Goal: Transaction & Acquisition: Purchase product/service

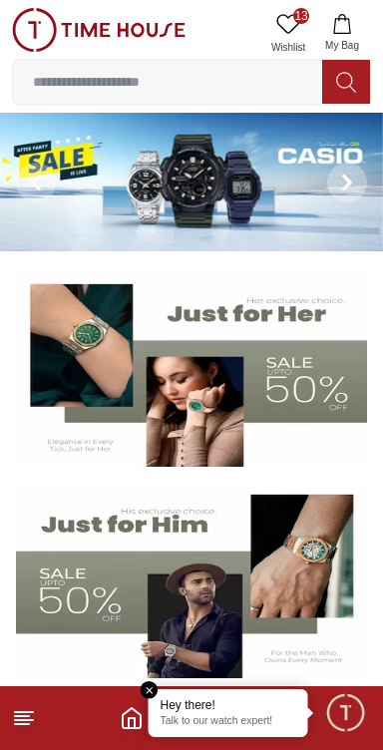
click at [31, 721] on icon at bounding box center [24, 718] width 24 height 24
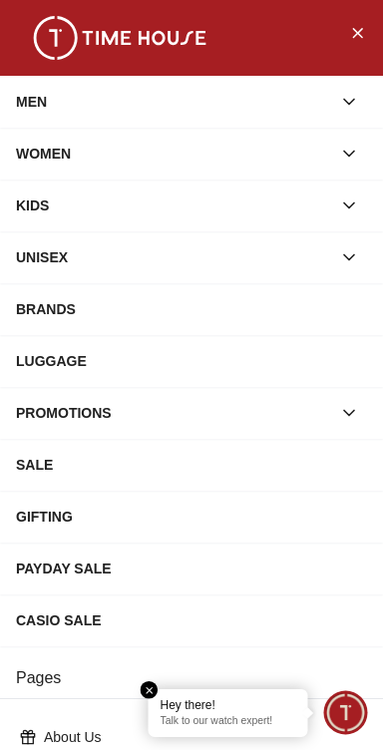
click at [24, 91] on div "MEN" at bounding box center [173, 102] width 315 height 36
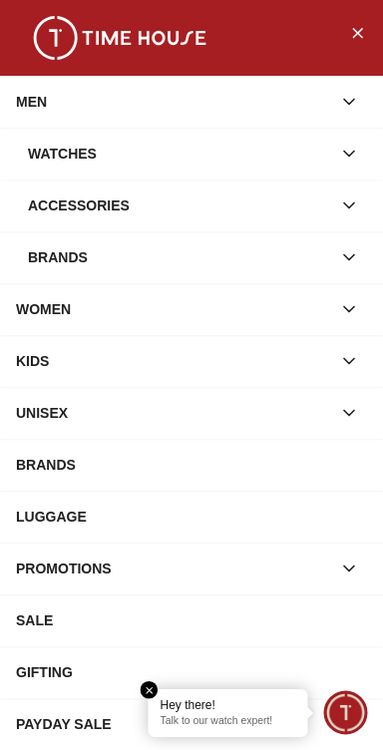
click at [64, 148] on div "Watches" at bounding box center [179, 154] width 303 height 36
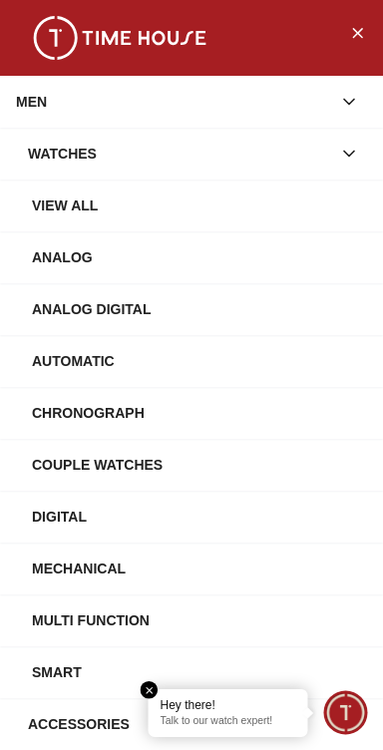
click at [87, 201] on div "View All" at bounding box center [199, 206] width 335 height 36
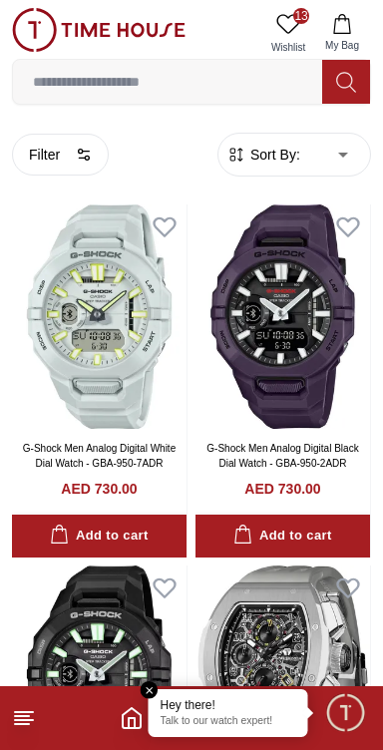
click at [291, 24] on icon at bounding box center [288, 24] width 24 height 24
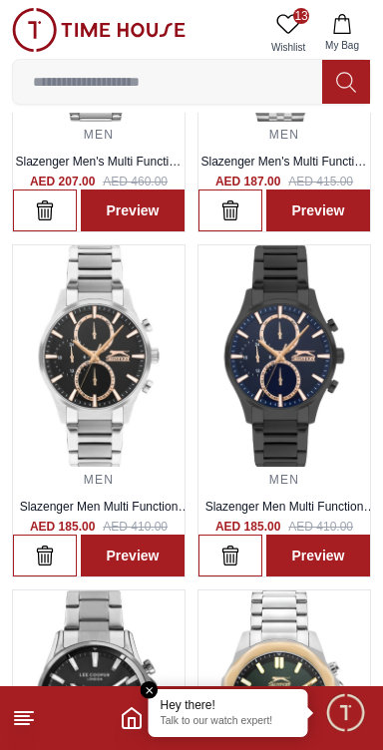
scroll to position [700, 0]
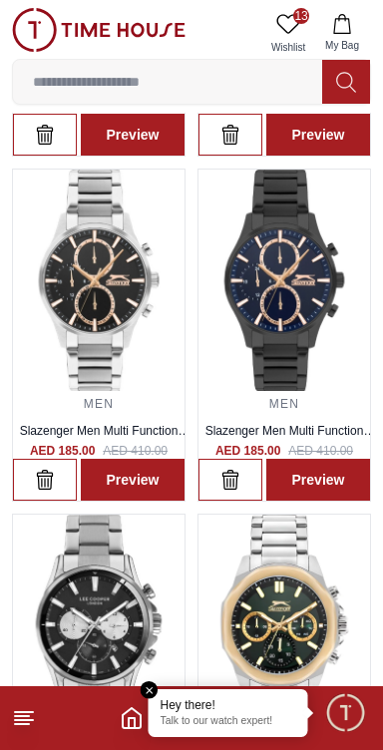
click at [32, 747] on footer at bounding box center [191, 718] width 383 height 64
click at [30, 722] on icon at bounding box center [24, 718] width 24 height 24
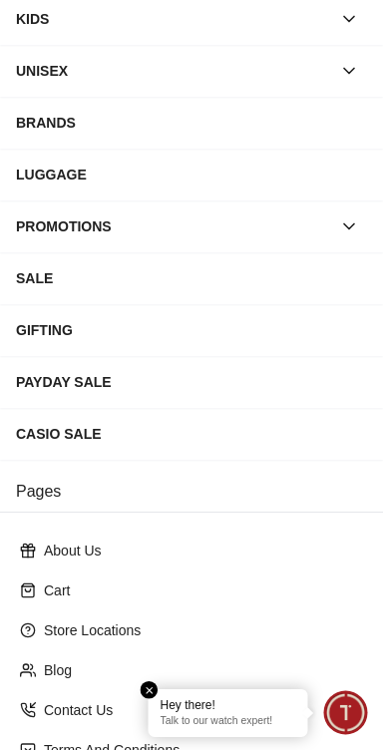
scroll to position [371, 0]
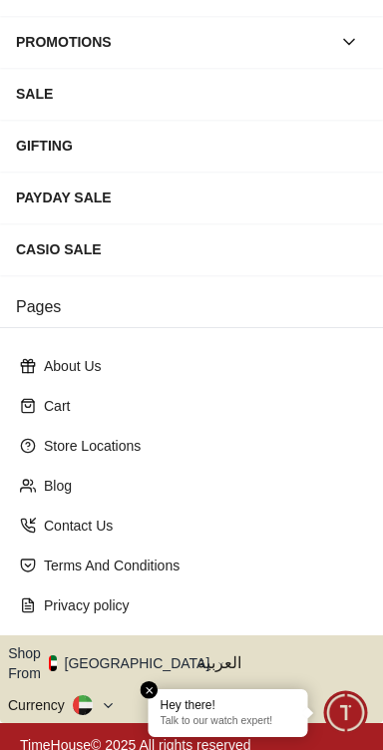
click at [125, 647] on button "Shop From [GEOGRAPHIC_DATA]" at bounding box center [116, 664] width 217 height 40
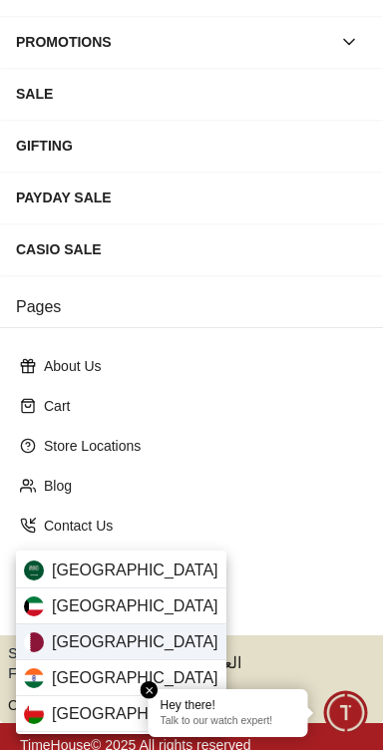
click at [64, 643] on span "[GEOGRAPHIC_DATA]" at bounding box center [135, 643] width 167 height 24
